Goal: Transaction & Acquisition: Book appointment/travel/reservation

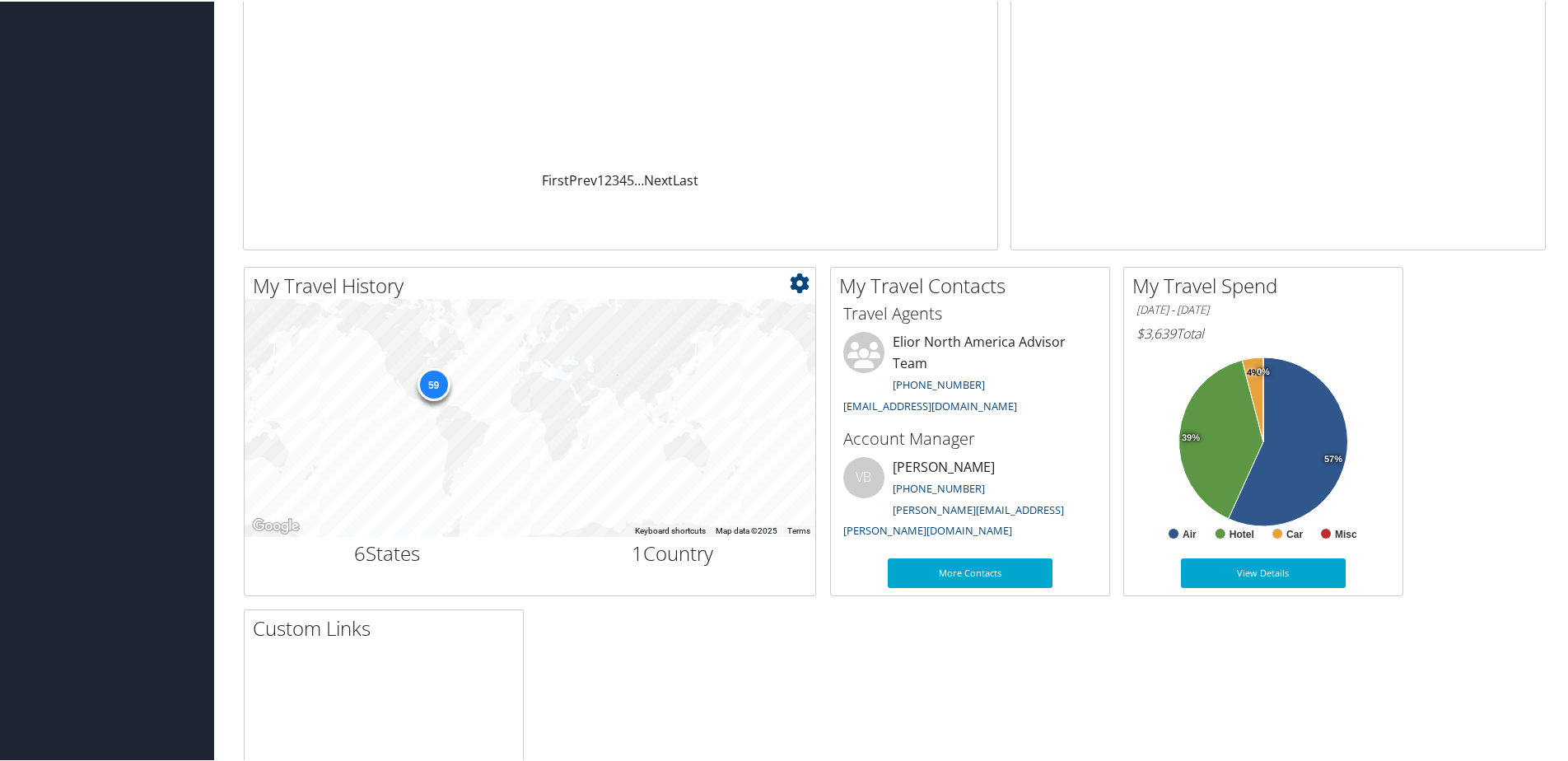
scroll to position [329, 0]
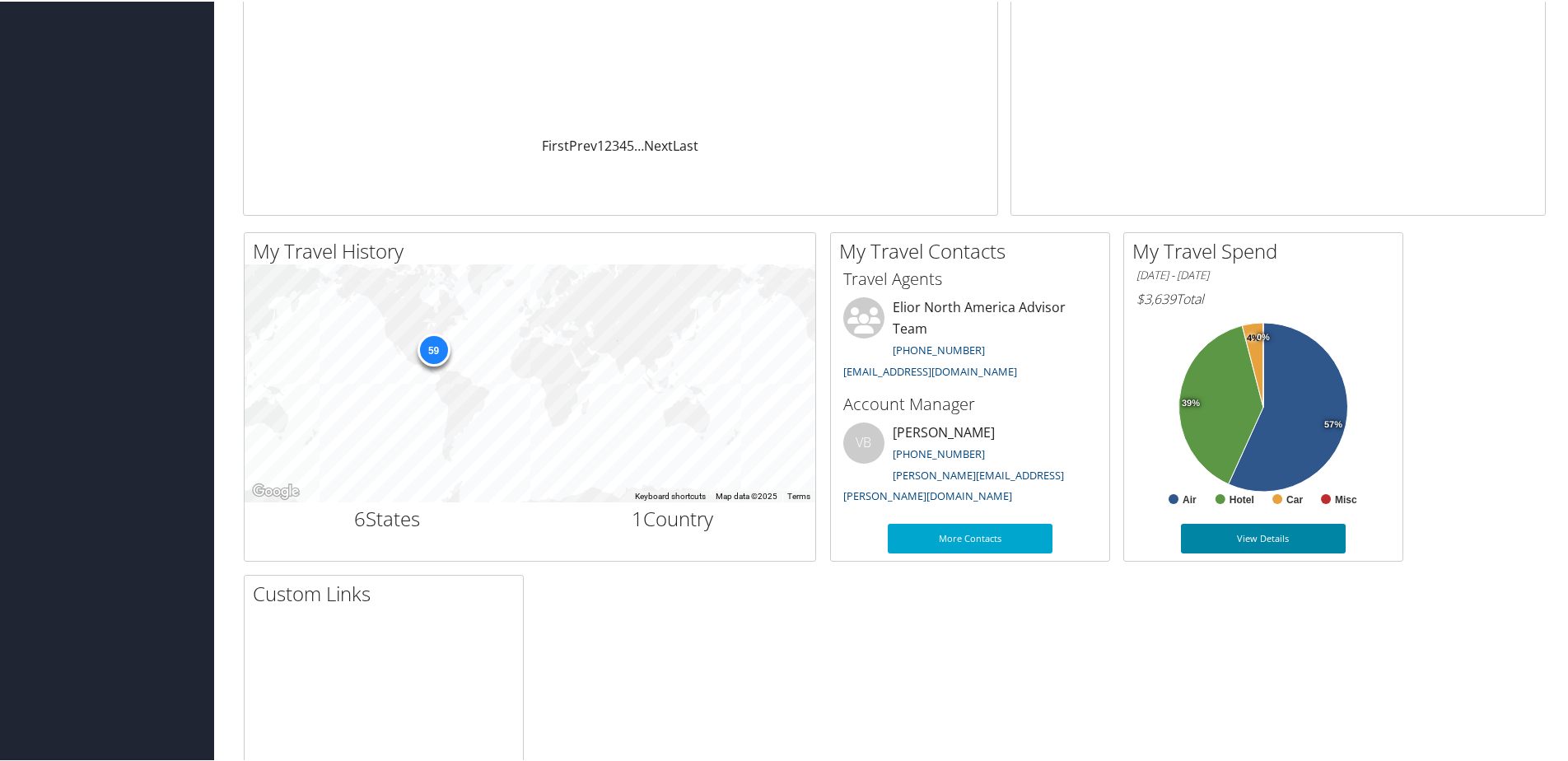
click at [1230, 532] on link "View Details" at bounding box center [1262, 536] width 165 height 30
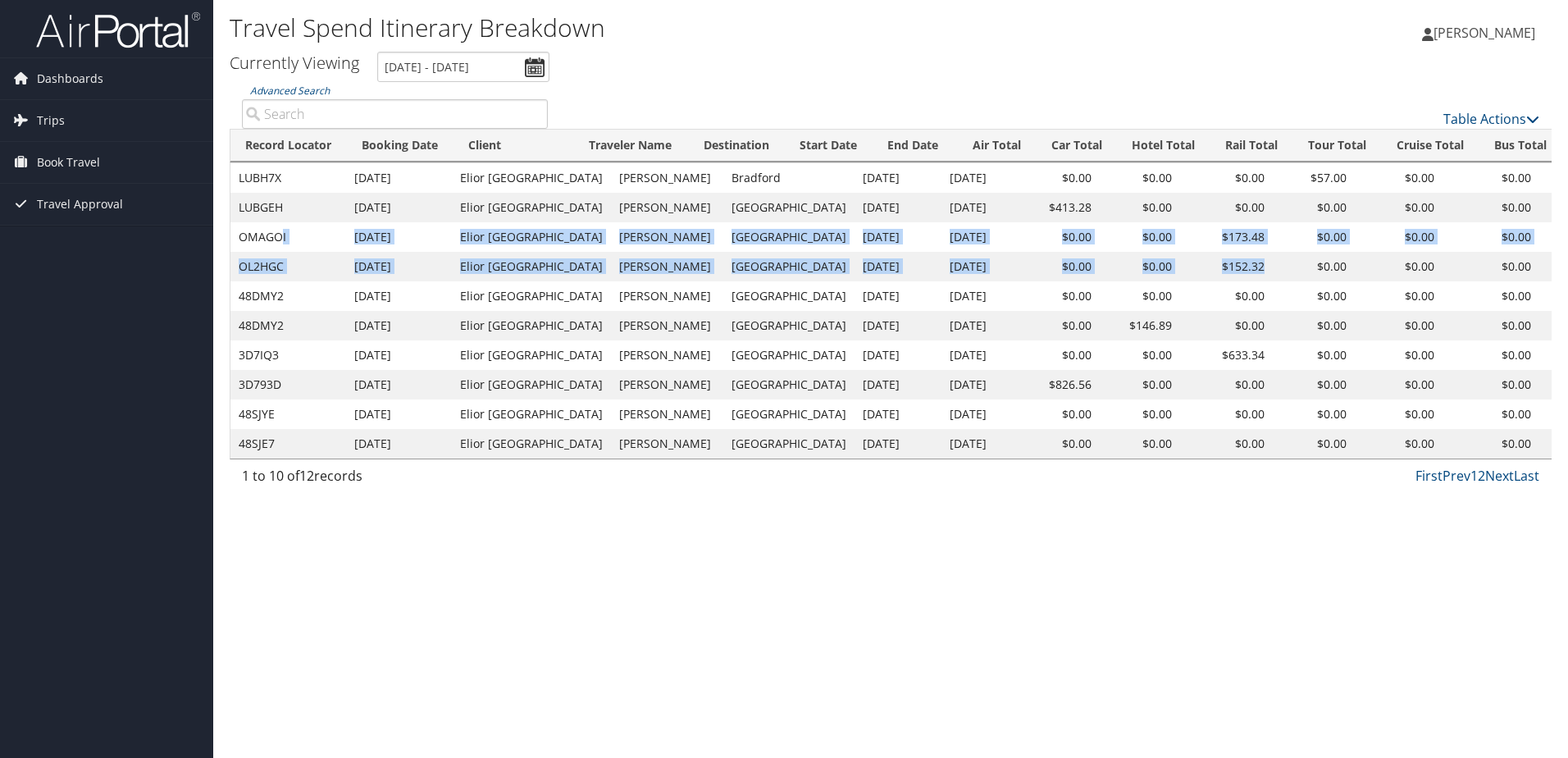
drag, startPoint x: 282, startPoint y: 234, endPoint x: 1208, endPoint y: 264, distance: 926.5
click at [1208, 264] on tbody "LUBH7X Apr 23, 2025 Elior North America Martha Tinajero Bradford Apr 24, 2025 A…" at bounding box center [1010, 310] width 1560 height 295
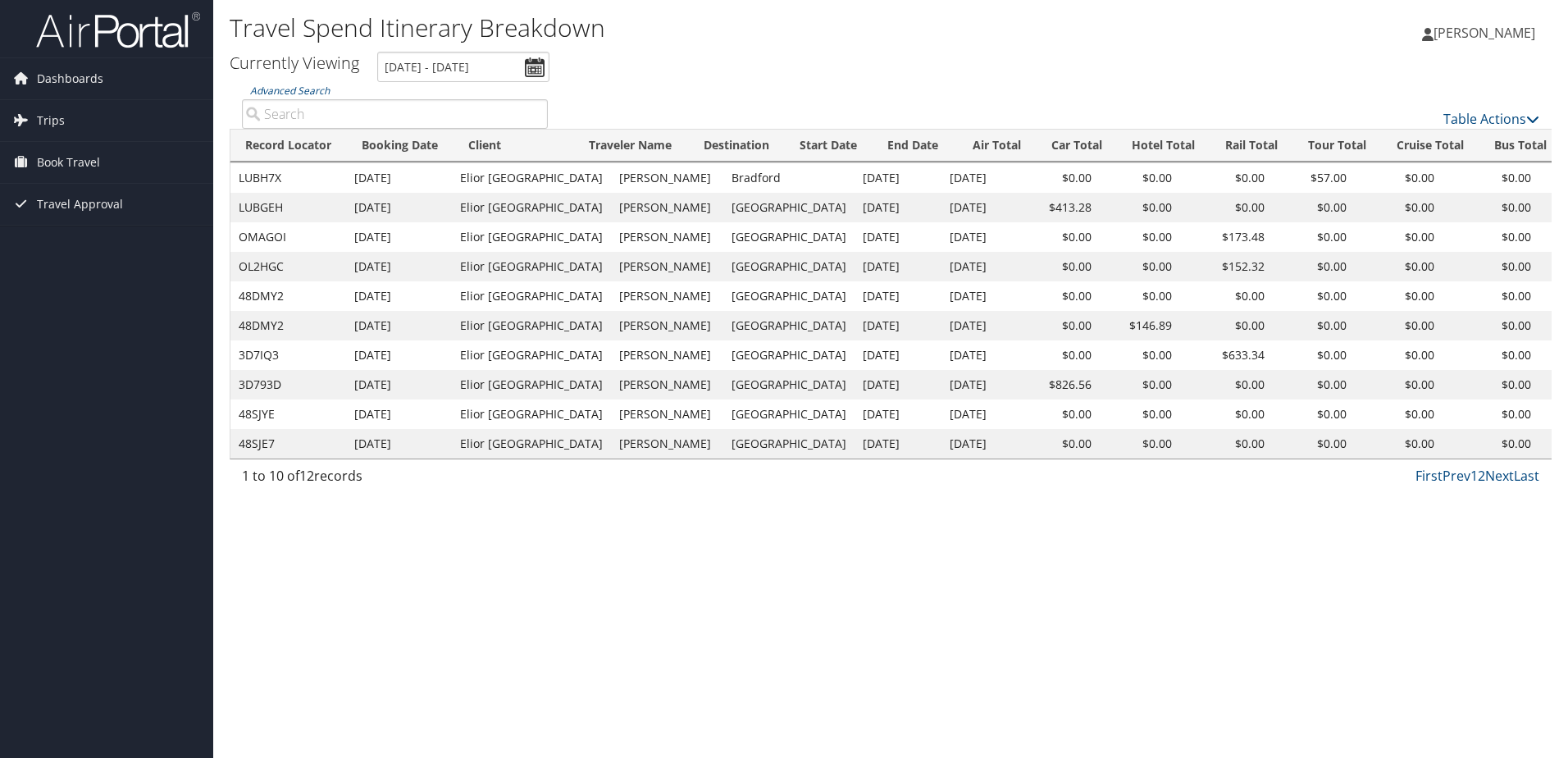
click at [1195, 357] on td "$633.34" at bounding box center [1226, 355] width 92 height 29
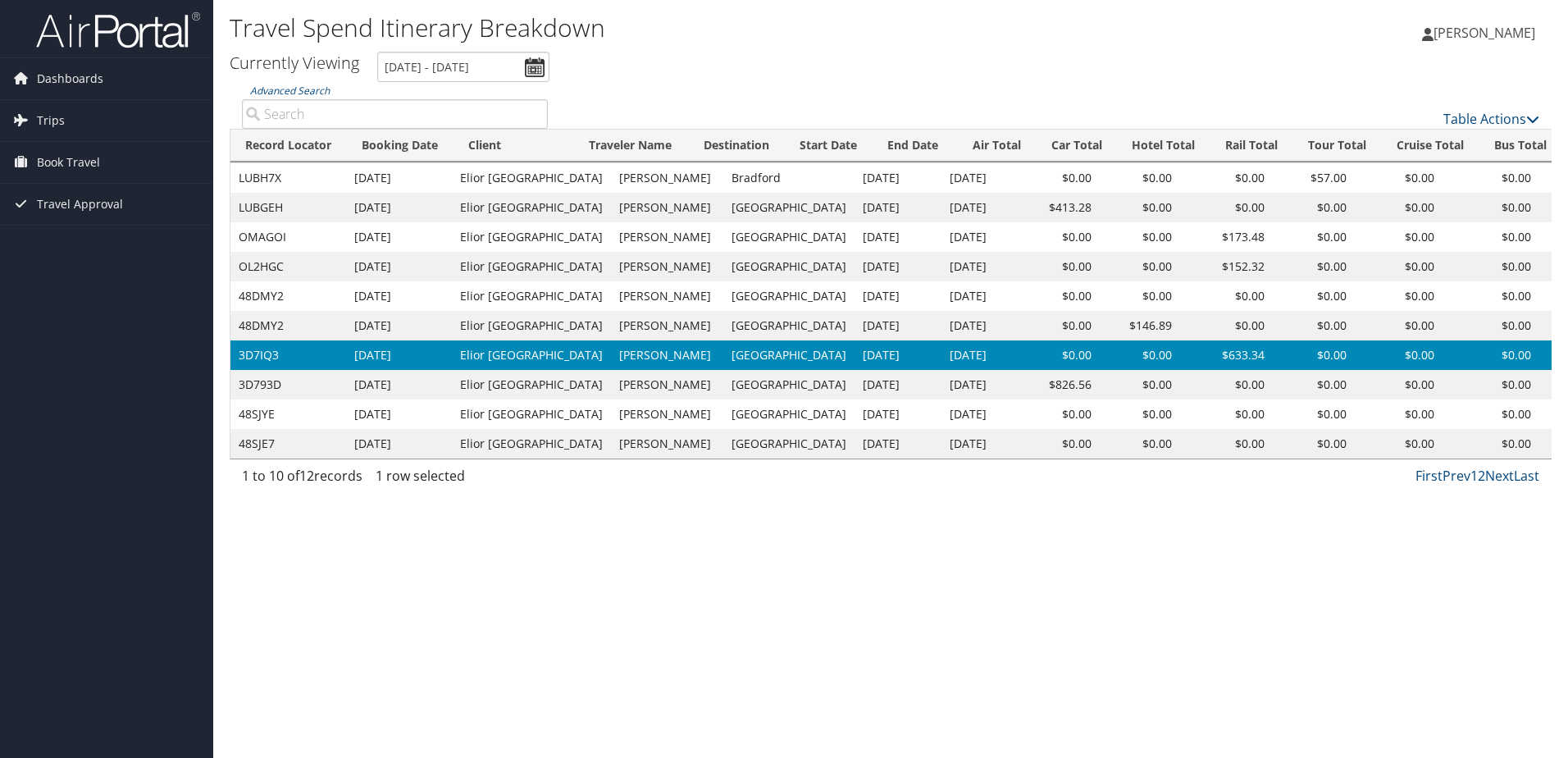
click at [726, 334] on td "Bakersfield" at bounding box center [789, 326] width 131 height 29
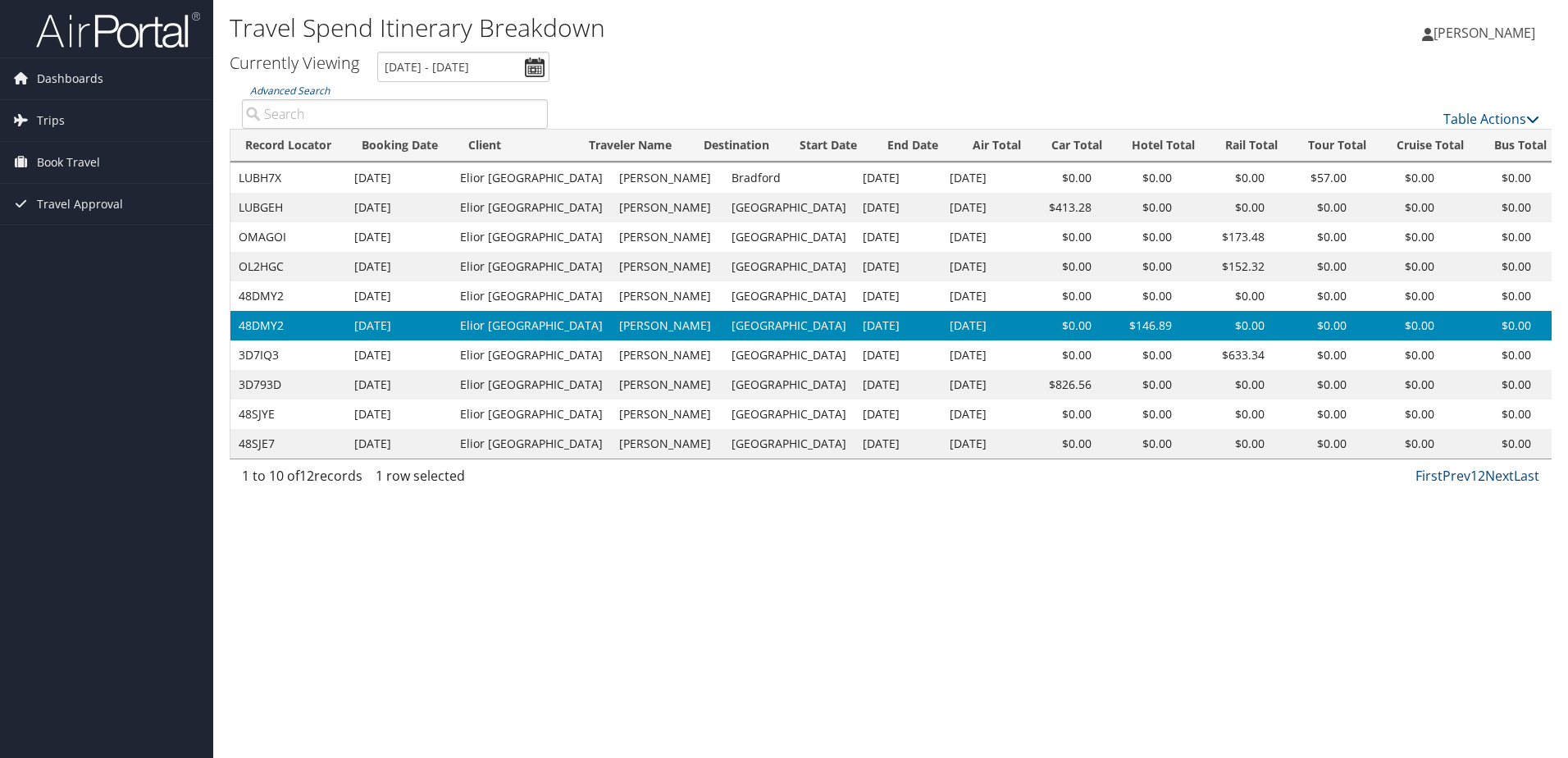
click at [723, 373] on td "San Francisco" at bounding box center [789, 384] width 131 height 29
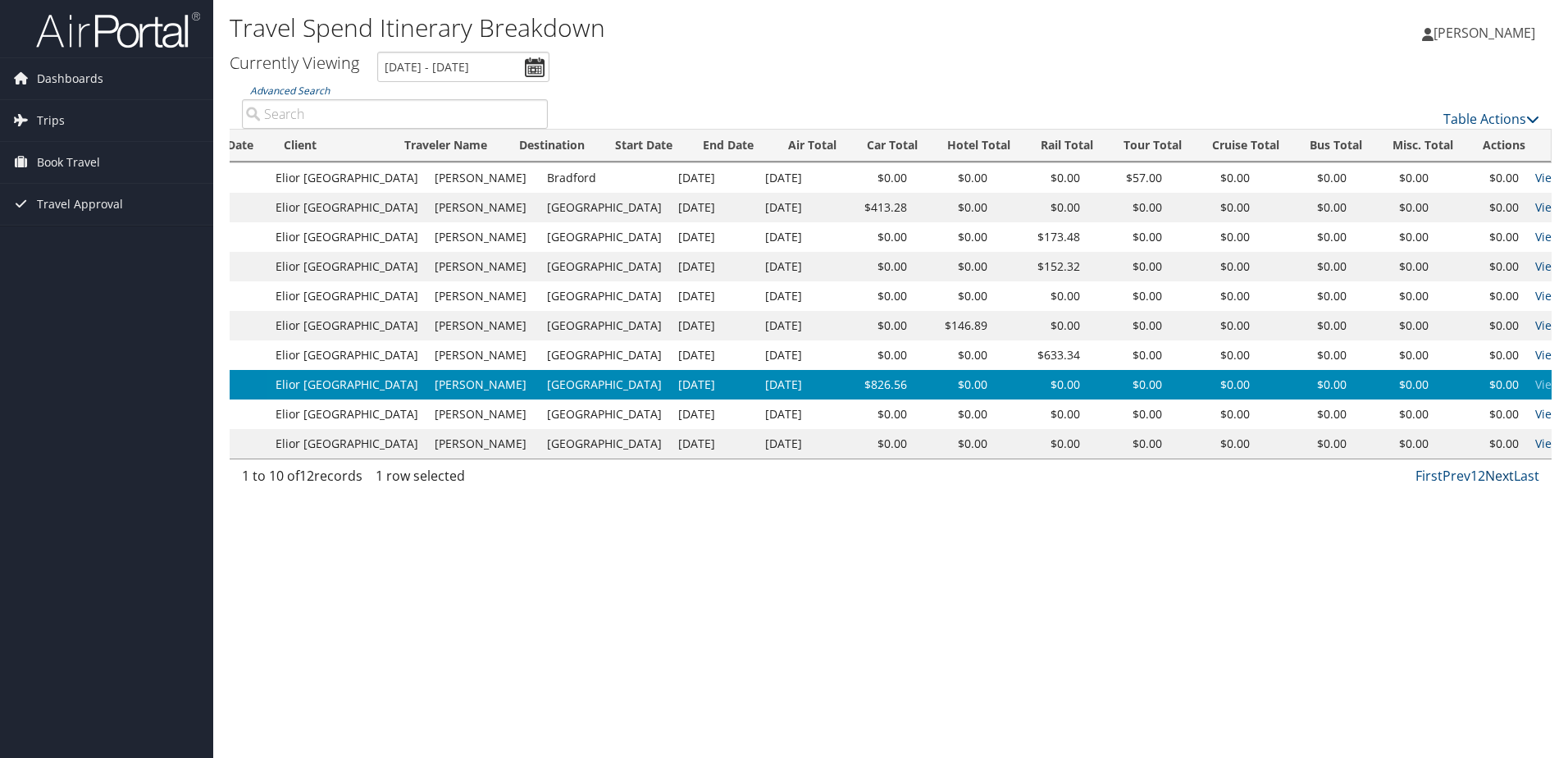
click at [1505, 481] on link "Next" at bounding box center [1499, 475] width 29 height 18
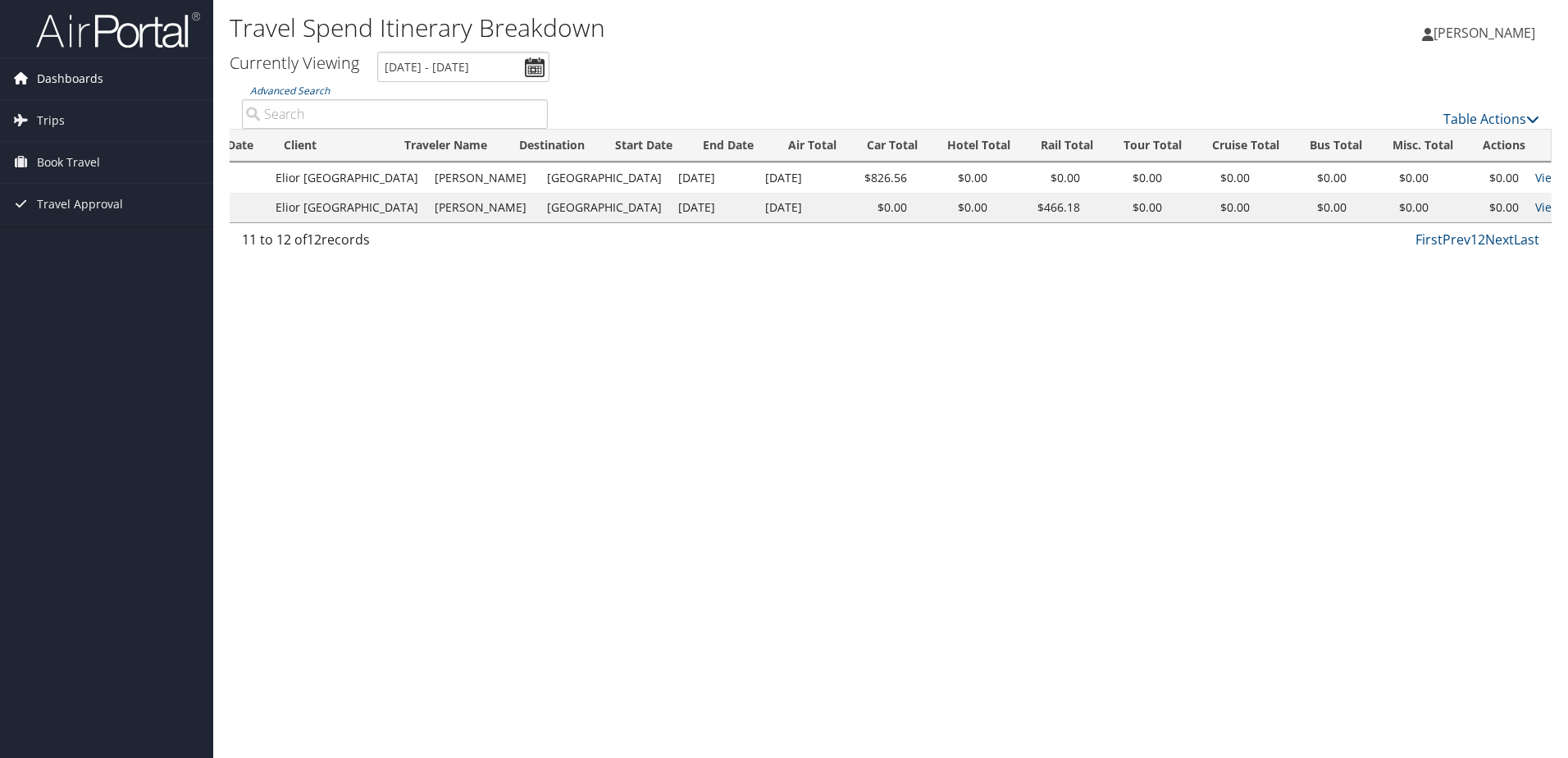
click at [55, 75] on span "Dashboards" at bounding box center [70, 78] width 66 height 41
click at [72, 138] on link "Trips" at bounding box center [107, 145] width 214 height 41
click at [82, 255] on span "Book Travel" at bounding box center [68, 261] width 63 height 41
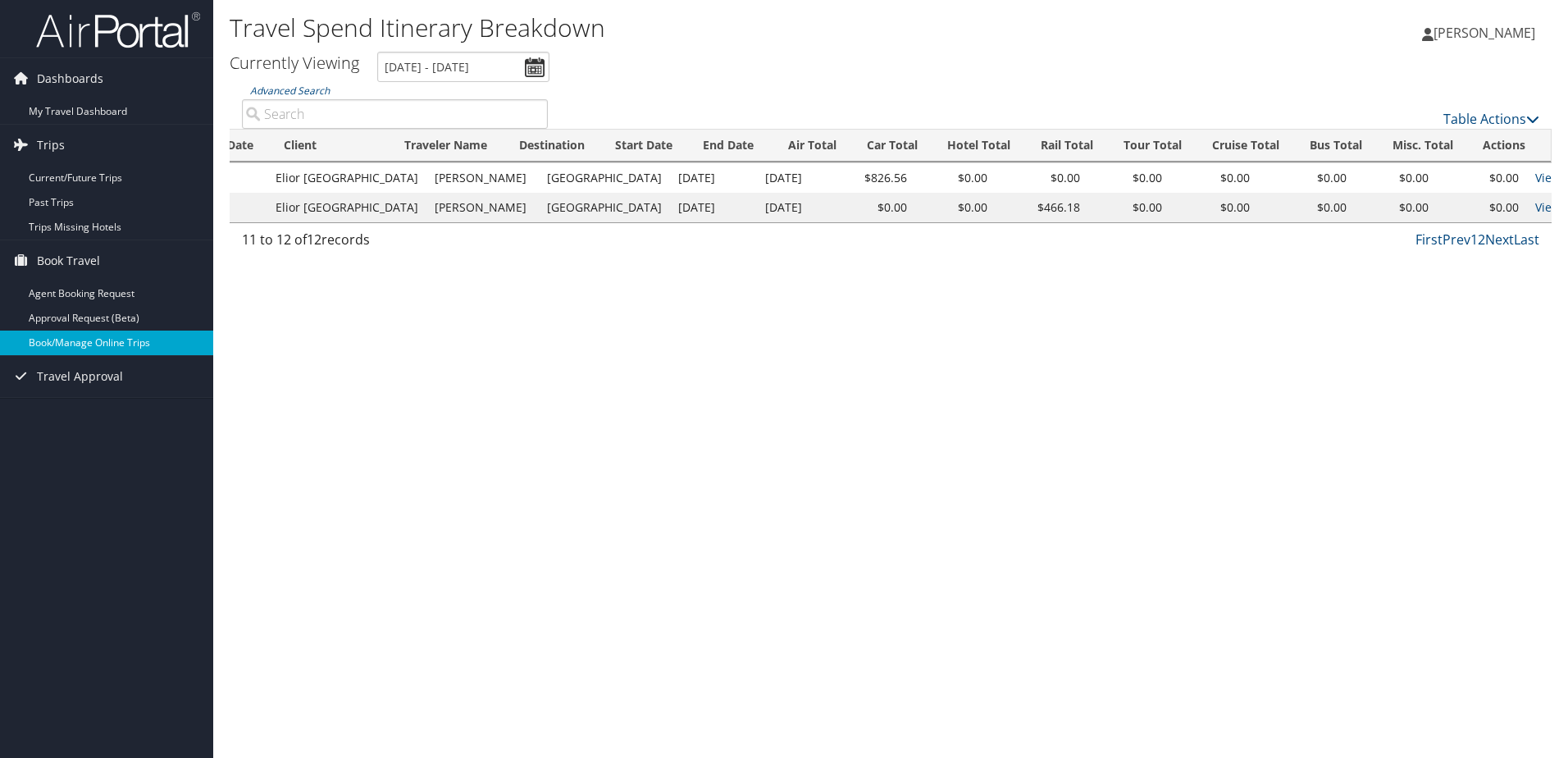
click at [88, 348] on link "Book/Manage Online Trips" at bounding box center [107, 342] width 214 height 24
click at [82, 342] on link "Book/Manage Online Trips" at bounding box center [107, 342] width 214 height 24
